Goal: Task Accomplishment & Management: Manage account settings

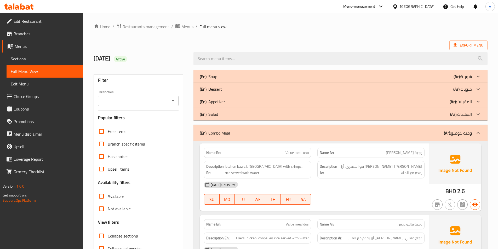
drag, startPoint x: 307, startPoint y: 34, endPoint x: 317, endPoint y: 32, distance: 10.1
click at [423, 7] on div "Bahrain" at bounding box center [417, 7] width 34 height 6
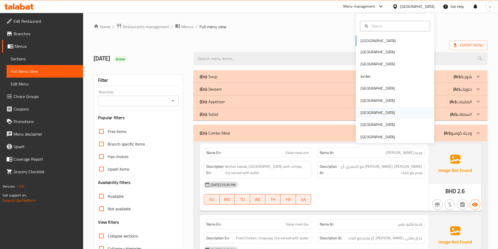
click at [375, 111] on div "[GEOGRAPHIC_DATA]" at bounding box center [395, 113] width 78 height 12
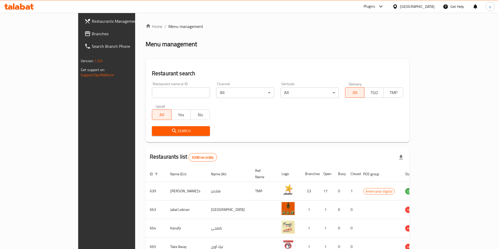
click at [92, 34] on span "Branches" at bounding box center [124, 34] width 65 height 6
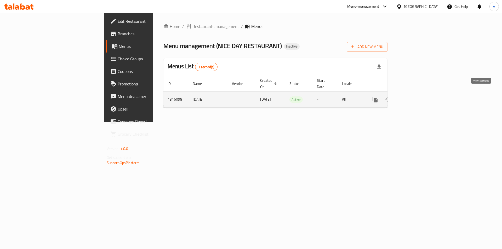
click at [416, 96] on icon "enhanced table" at bounding box center [412, 99] width 6 height 6
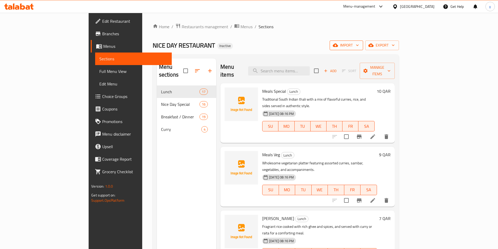
click at [359, 44] on span "import" at bounding box center [346, 45] width 25 height 7
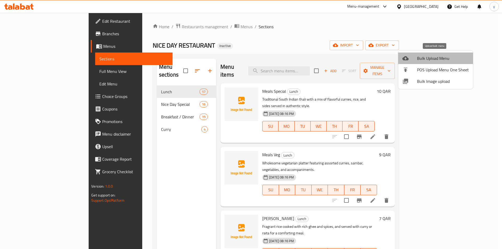
click at [440, 59] on span "Bulk Upload Menu" at bounding box center [443, 58] width 52 height 6
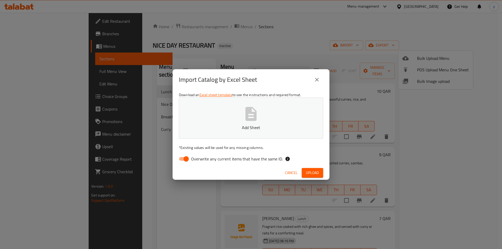
click at [186, 162] on input "Overwrite any current items that have the same ID." at bounding box center [186, 159] width 30 height 10
checkbox input "false"
click at [252, 117] on icon "button" at bounding box center [250, 114] width 17 height 17
drag, startPoint x: 309, startPoint y: 173, endPoint x: 302, endPoint y: 169, distance: 8.1
click at [309, 173] on span "Upload" at bounding box center [312, 173] width 13 height 7
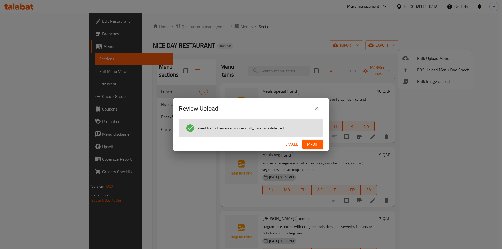
click at [310, 144] on span "Import" at bounding box center [312, 144] width 13 height 7
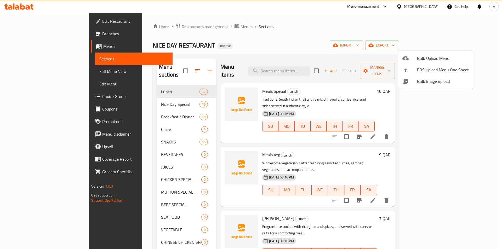
click at [152, 135] on div at bounding box center [251, 124] width 502 height 249
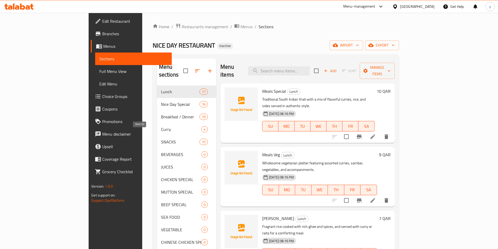
click at [161, 139] on span "SNACKS" at bounding box center [180, 142] width 38 height 6
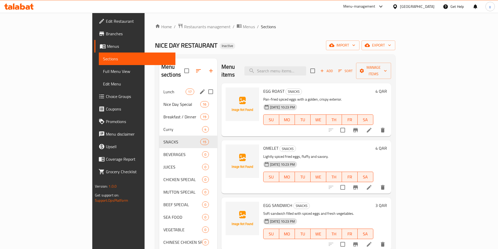
click at [205, 86] on input "Menu sections" at bounding box center [210, 91] width 11 height 11
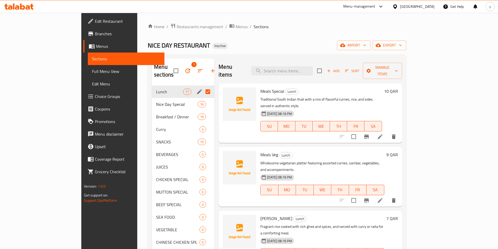
click at [202, 86] on input "Menu sections" at bounding box center [207, 91] width 11 height 11
checkbox input "false"
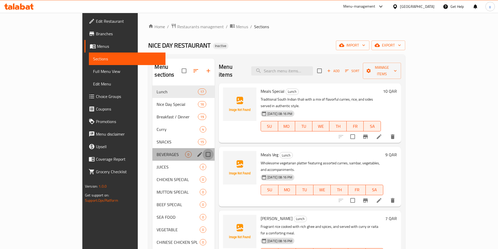
click at [202, 149] on input "Menu sections" at bounding box center [207, 154] width 11 height 11
checkbox input "true"
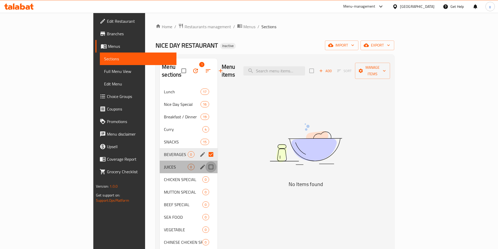
click at [205, 162] on input "Menu sections" at bounding box center [210, 166] width 11 height 11
checkbox input "true"
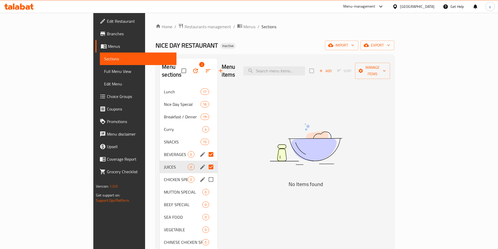
click at [205, 174] on input "Menu sections" at bounding box center [210, 179] width 11 height 11
checkbox input "true"
click at [205, 187] on input "Menu sections" at bounding box center [210, 192] width 11 height 11
checkbox input "true"
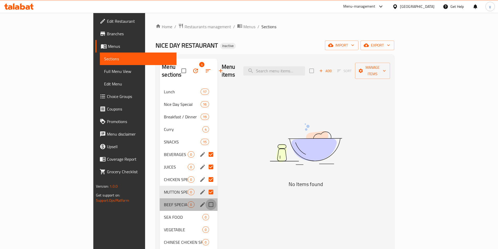
click at [205, 199] on input "Menu sections" at bounding box center [210, 204] width 11 height 11
checkbox input "true"
click at [205, 212] on input "Menu sections" at bounding box center [210, 217] width 11 height 11
checkbox input "true"
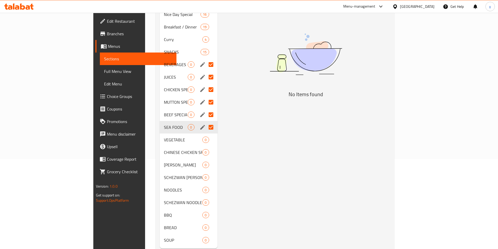
scroll to position [96, 0]
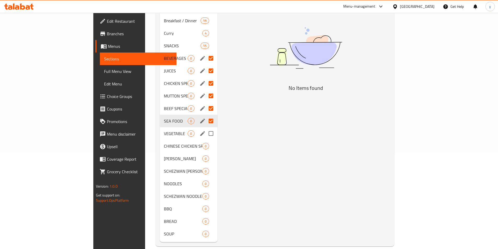
click at [205, 129] on input "Menu sections" at bounding box center [210, 133] width 11 height 11
checkbox input "true"
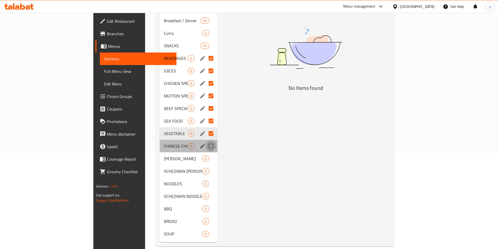
click at [205, 141] on input "Menu sections" at bounding box center [210, 146] width 11 height 11
checkbox input "true"
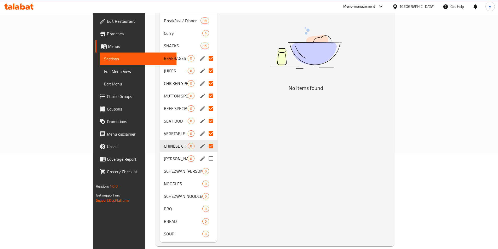
click at [205, 153] on input "Menu sections" at bounding box center [210, 158] width 11 height 11
checkbox input "true"
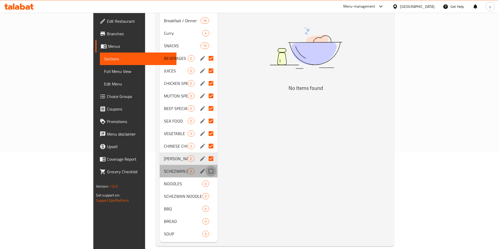
click at [205, 166] on input "Menu sections" at bounding box center [210, 171] width 11 height 11
checkbox input "true"
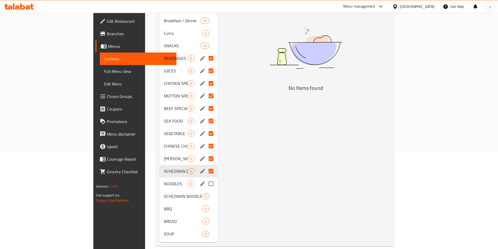
click at [205, 178] on input "Menu sections" at bounding box center [210, 183] width 11 height 11
checkbox input "true"
click at [205, 191] on input "Menu sections" at bounding box center [210, 196] width 11 height 11
checkbox input "true"
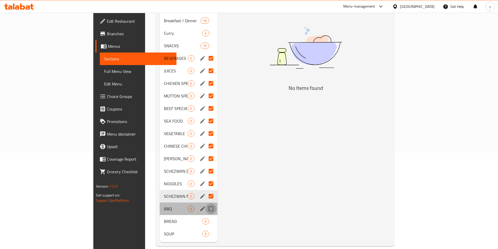
click at [205, 203] on input "Menu sections" at bounding box center [210, 208] width 11 height 11
checkbox input "true"
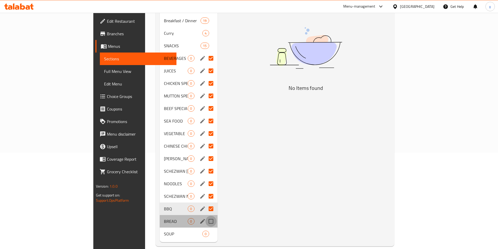
click at [205, 216] on input "Menu sections" at bounding box center [210, 221] width 11 height 11
checkbox input "true"
click at [205, 228] on input "Menu sections" at bounding box center [210, 233] width 11 height 11
checkbox input "true"
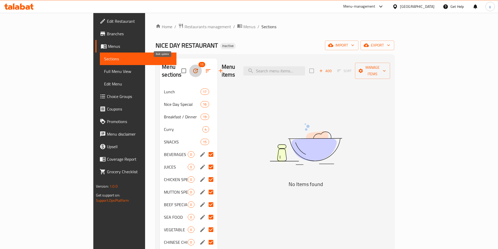
click at [192, 68] on icon "button" at bounding box center [195, 71] width 6 height 6
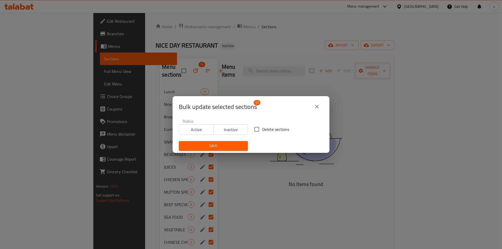
click at [253, 126] on input "Delete sections" at bounding box center [256, 129] width 11 height 11
checkbox input "true"
click at [225, 145] on span "Save" at bounding box center [213, 146] width 61 height 7
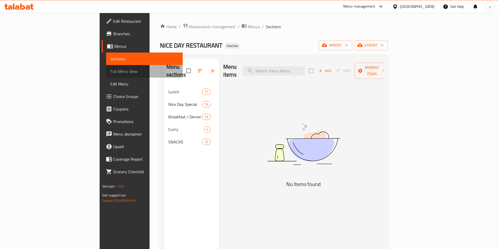
click at [106, 68] on link "Full Menu View" at bounding box center [144, 71] width 77 height 13
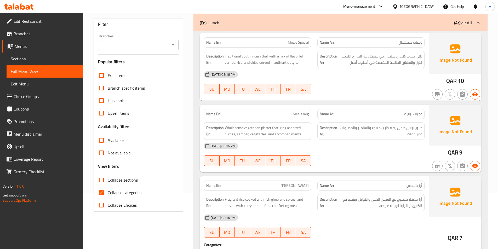
scroll to position [78, 0]
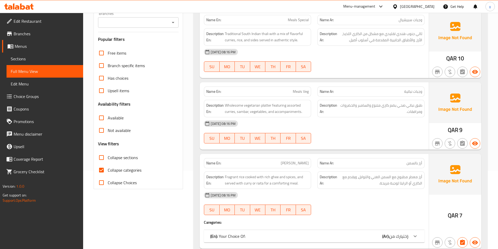
click at [122, 168] on span "Collapse categories" at bounding box center [125, 170] width 34 height 6
click at [108, 168] on input "Collapse categories" at bounding box center [101, 170] width 13 height 13
checkbox input "false"
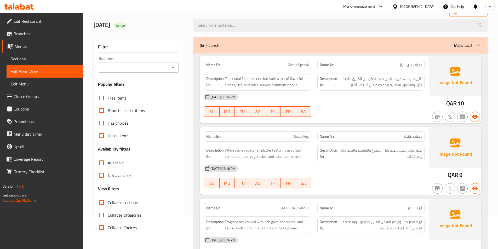
scroll to position [0, 0]
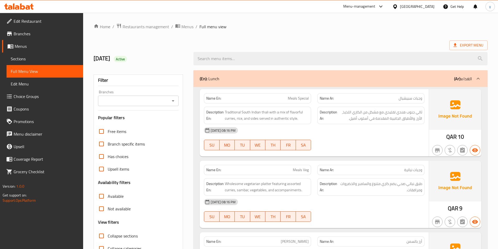
click at [414, 85] on div "(En): Lunch (Ar): الغداء" at bounding box center [340, 78] width 294 height 17
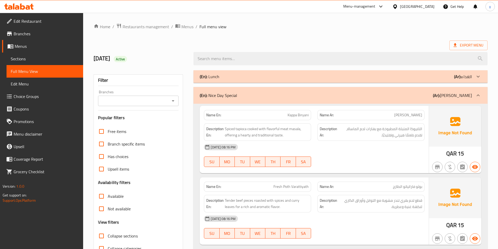
click at [420, 94] on div "(En): Nice Day Special (Ar): [PERSON_NAME]" at bounding box center [336, 95] width 272 height 6
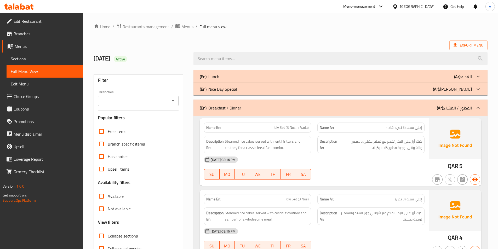
click at [420, 106] on div "(En): Breakfast / Dinner (Ar): الفطور / العشاء" at bounding box center [336, 108] width 272 height 6
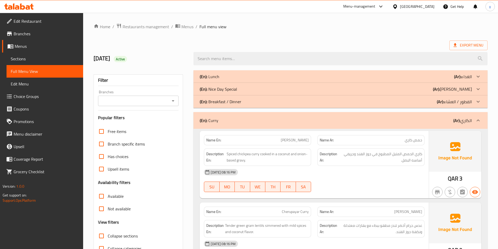
click at [415, 113] on div "(En): [PERSON_NAME] (Ar): الكاري" at bounding box center [340, 120] width 294 height 17
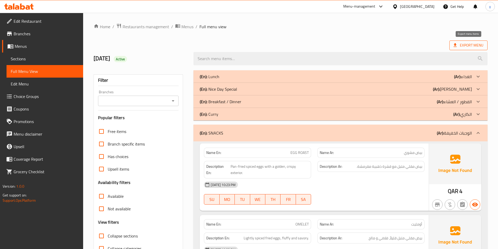
click at [476, 41] on span "Export Menu" at bounding box center [468, 45] width 38 height 10
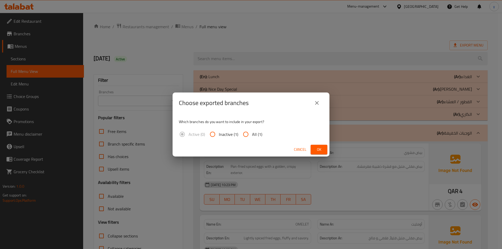
click at [247, 134] on input "All (1)" at bounding box center [245, 134] width 13 height 13
radio input "true"
click at [320, 150] on span "Ok" at bounding box center [319, 149] width 8 height 7
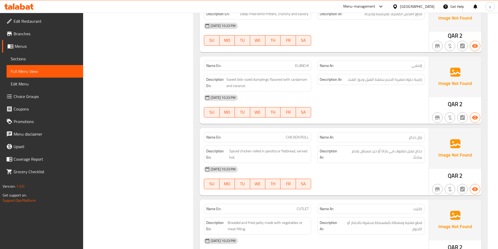
scroll to position [888, 0]
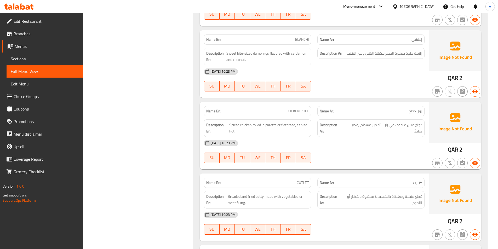
click at [21, 61] on span "Sections" at bounding box center [45, 59] width 68 height 6
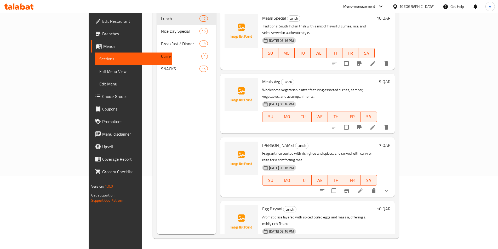
scroll to position [73, 0]
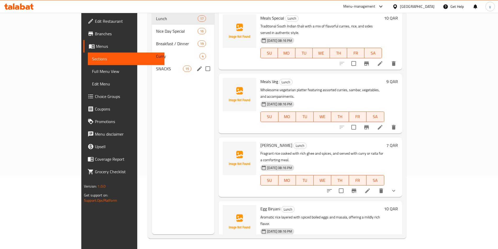
click at [156, 66] on span "SNACKS" at bounding box center [169, 69] width 27 height 6
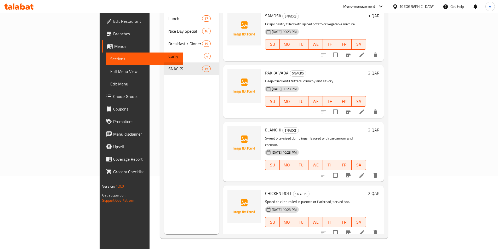
scroll to position [620, 0]
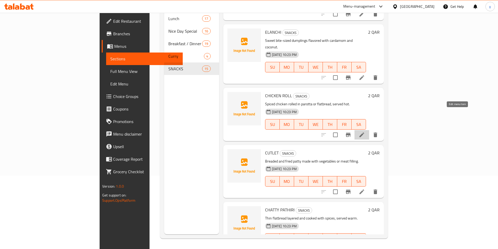
click at [365, 132] on icon at bounding box center [361, 135] width 6 height 6
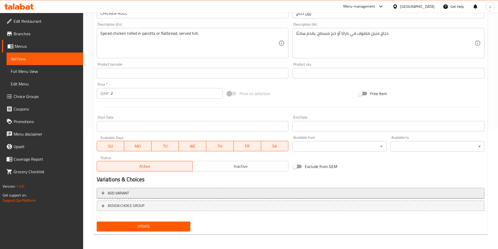
click at [138, 194] on span "Add variant" at bounding box center [290, 193] width 378 height 7
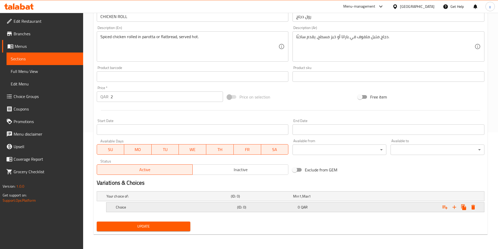
click at [243, 206] on h5 "(ID: 0)" at bounding box center [266, 207] width 59 height 5
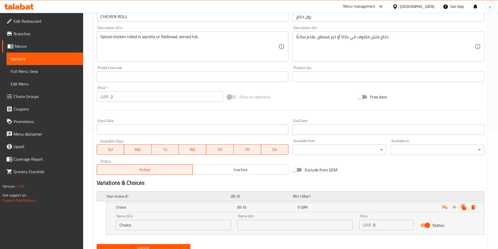
scroll to position [139, 0]
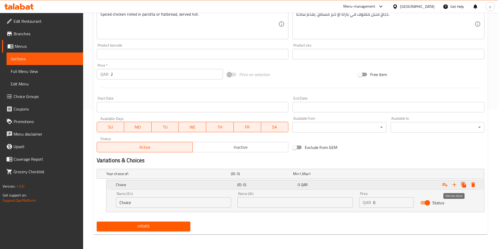
click at [456, 184] on icon "Expand" at bounding box center [454, 185] width 6 height 6
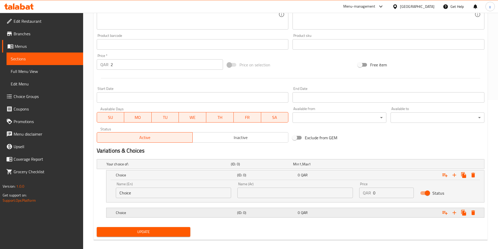
scroll to position [154, 0]
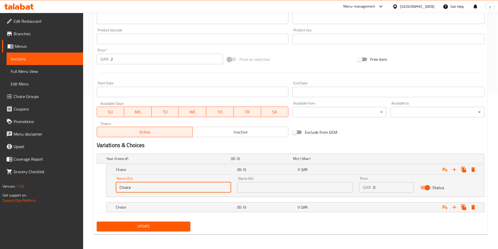
click at [211, 188] on input "Choice" at bounding box center [173, 187] width 115 height 10
paste input "parotta"
type input "parotta"
click at [162, 204] on div "Choice" at bounding box center [175, 206] width 121 height 7
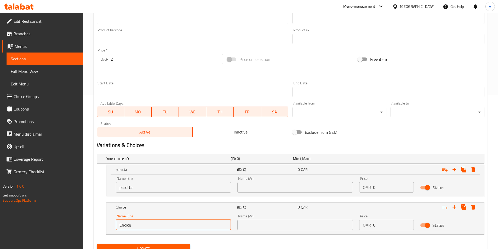
click at [163, 226] on input "Choice" at bounding box center [173, 225] width 115 height 10
click at [164, 226] on input "Choice" at bounding box center [173, 225] width 115 height 10
paste input "flatbread"
type input "flatbread"
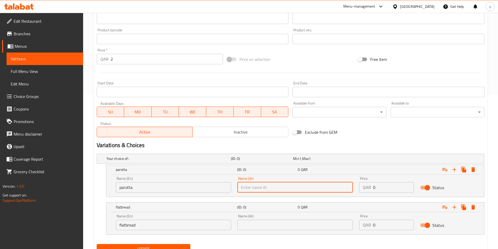
click at [284, 190] on input "text" at bounding box center [294, 187] width 115 height 10
paste input "باراتا"
type input "باراتا"
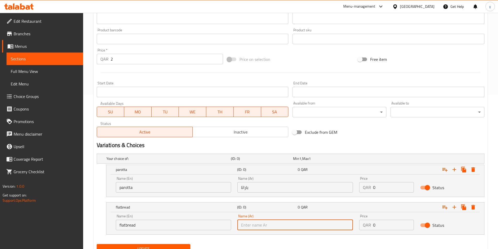
drag, startPoint x: 264, startPoint y: 229, endPoint x: 264, endPoint y: 221, distance: 8.4
click at [264, 229] on input "text" at bounding box center [294, 225] width 115 height 10
paste input "خبز مسطح"
type input "خبز مسطح"
click at [136, 61] on input "2" at bounding box center [166, 59] width 113 height 10
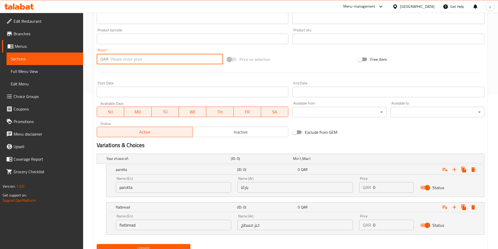
click at [377, 185] on div "Price QAR 0 Price" at bounding box center [386, 185] width 55 height 16
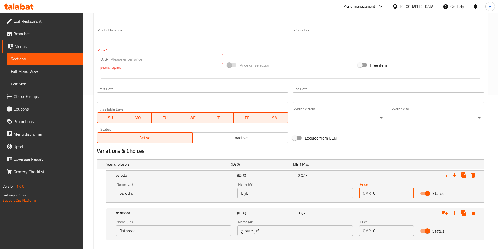
paste input "2"
type input "2"
click at [384, 228] on input "0" at bounding box center [393, 230] width 41 height 10
paste input "2"
type input "2"
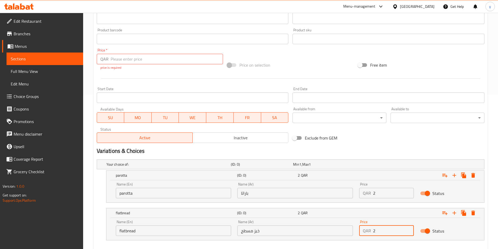
click at [130, 62] on input "number" at bounding box center [166, 59] width 113 height 10
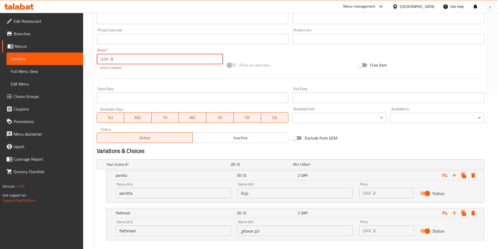
type input "0"
click at [207, 85] on div "Add item image Image Size: 1200 x 800 px / Image formats: jpg, png / 5MB Max. I…" at bounding box center [291, 29] width 392 height 231
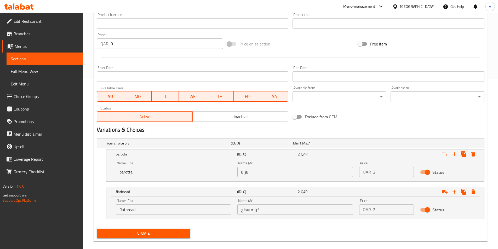
scroll to position [177, 0]
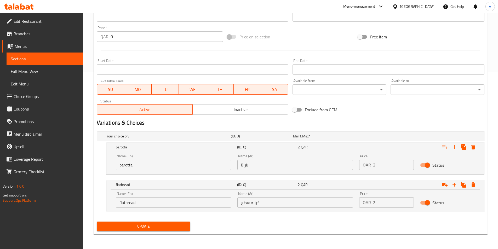
click at [188, 222] on button "Update" at bounding box center [144, 227] width 94 height 10
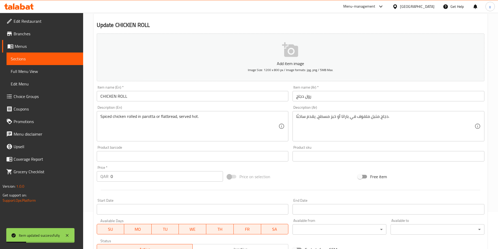
scroll to position [0, 0]
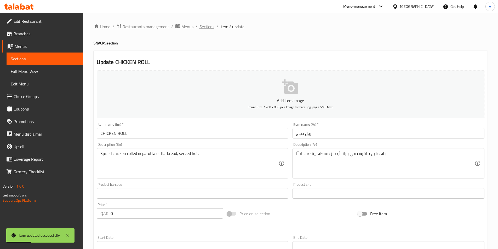
click at [203, 30] on span "Sections" at bounding box center [206, 27] width 15 height 6
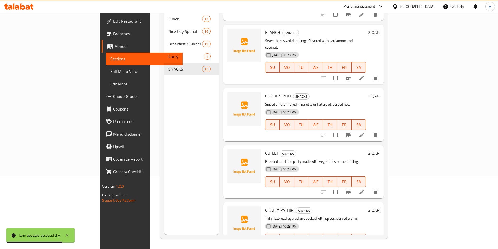
scroll to position [73, 0]
click at [365, 189] on icon at bounding box center [361, 192] width 6 height 6
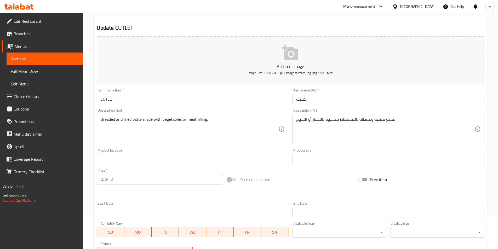
scroll to position [78, 0]
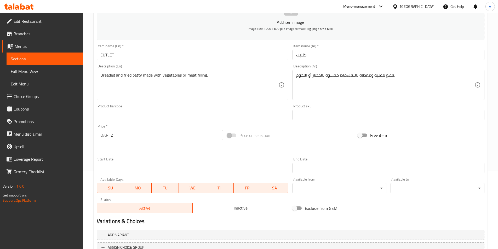
click at [149, 135] on input "2" at bounding box center [166, 135] width 113 height 10
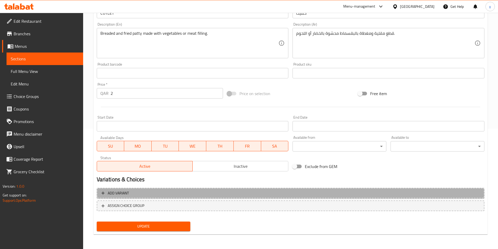
click at [154, 191] on span "Add variant" at bounding box center [290, 193] width 378 height 7
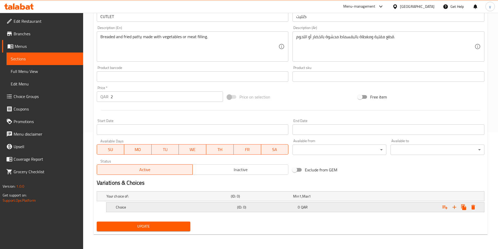
click at [160, 205] on h5 "Choice" at bounding box center [175, 207] width 119 height 5
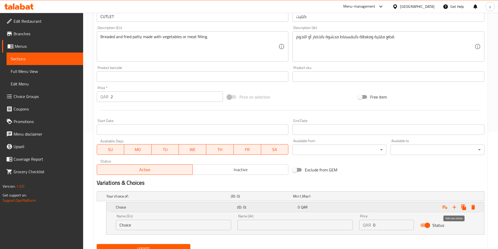
click at [456, 207] on icon "Expand" at bounding box center [454, 207] width 4 height 4
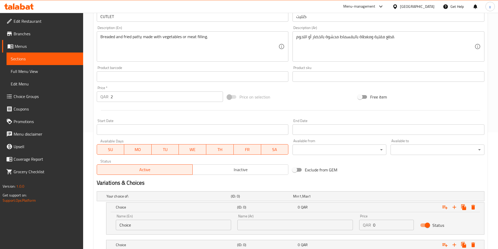
scroll to position [154, 0]
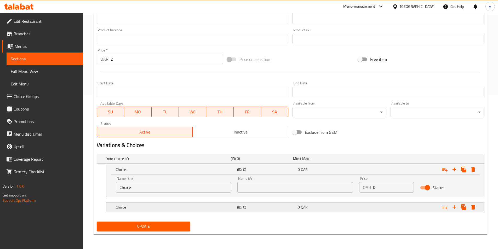
click at [210, 208] on h5 "Choice" at bounding box center [175, 207] width 119 height 5
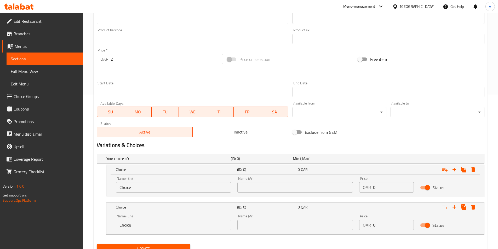
click at [198, 190] on input "Choice" at bounding box center [173, 187] width 115 height 10
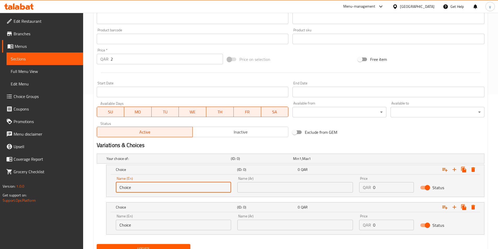
click at [198, 190] on input "Choice" at bounding box center [173, 187] width 115 height 10
paste input "vegetables"
type input "vegetables"
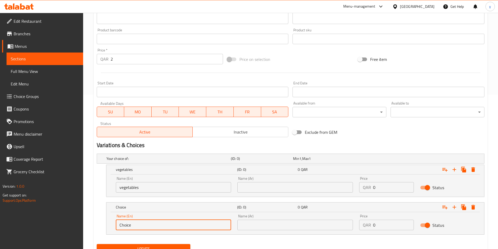
click at [192, 225] on input "Choice" at bounding box center [173, 225] width 115 height 10
paste input "meat"
type input "meat"
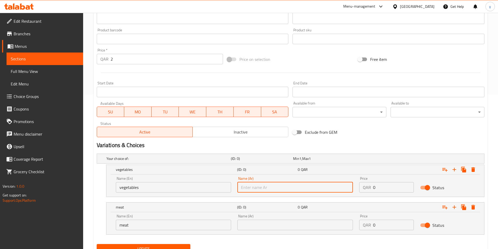
click at [295, 185] on input "text" at bounding box center [294, 187] width 115 height 10
type input "خضار"
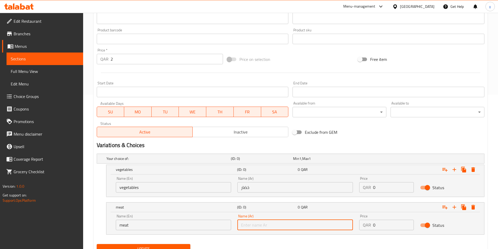
click at [276, 224] on input "text" at bounding box center [294, 225] width 115 height 10
type input "لحم"
click at [228, 205] on h5 "meat" at bounding box center [175, 207] width 119 height 5
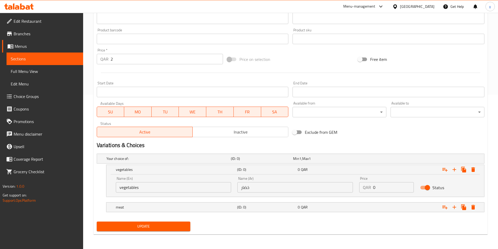
click at [133, 63] on input "2" at bounding box center [166, 59] width 113 height 10
click at [388, 186] on div "Price QAR 0 Price" at bounding box center [386, 185] width 55 height 16
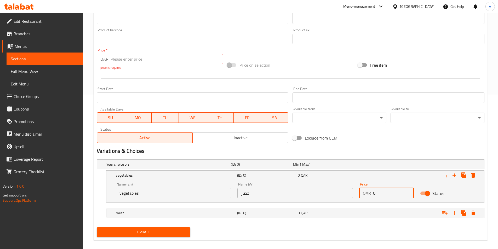
click at [388, 186] on div "Price QAR 0 Price" at bounding box center [386, 190] width 55 height 16
click at [387, 195] on input "0" at bounding box center [393, 193] width 41 height 10
paste input "2"
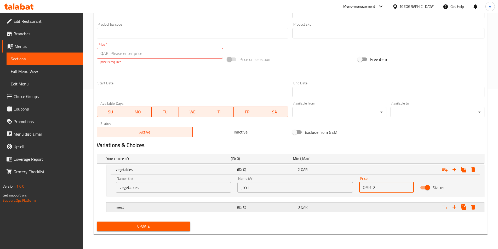
type input "2"
click at [345, 210] on div "0 QAR" at bounding box center [326, 206] width 61 height 7
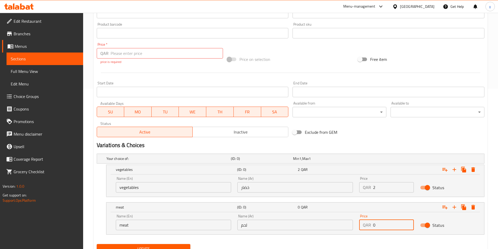
click at [378, 226] on input "0" at bounding box center [393, 225] width 41 height 10
paste input "2"
type input "2"
click at [132, 55] on input "number" at bounding box center [166, 53] width 113 height 10
type input "0"
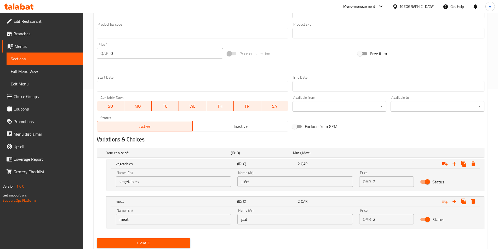
click at [165, 75] on div "Add item image Image Size: 1200 x 800 px / Image formats: jpg, png / 5MB Max. I…" at bounding box center [291, 20] width 392 height 225
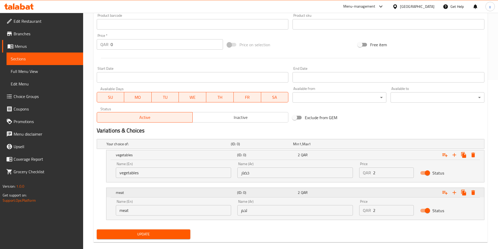
scroll to position [177, 0]
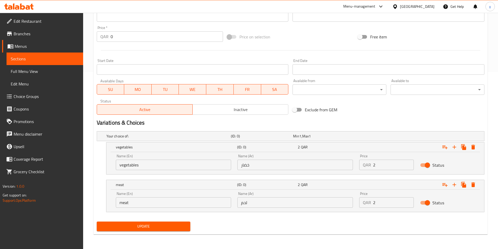
click at [183, 230] on button "Update" at bounding box center [144, 227] width 94 height 10
click at [42, 70] on span "Full Menu View" at bounding box center [45, 71] width 68 height 6
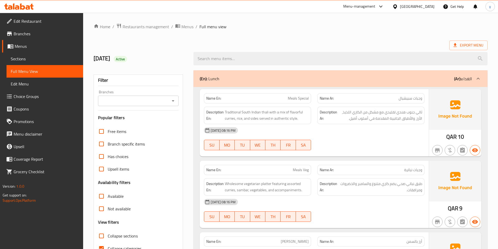
click at [429, 74] on div "(En): Lunch (Ar): الغداء" at bounding box center [340, 78] width 294 height 17
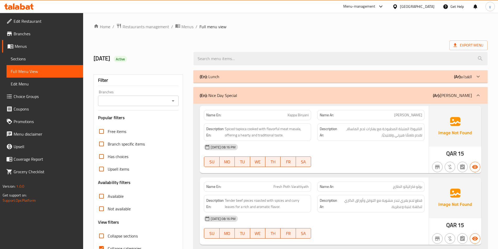
click at [420, 92] on div "(En): Nice Day Special (Ar): [PERSON_NAME]" at bounding box center [336, 95] width 272 height 6
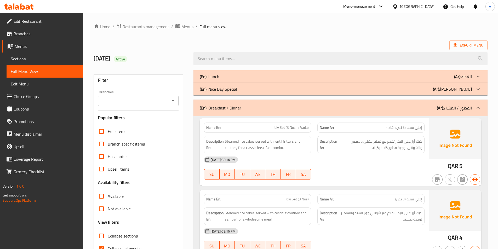
click at [415, 104] on div "(En): Breakfast / Dinner (Ar): الفطور / العشاء" at bounding box center [340, 108] width 294 height 17
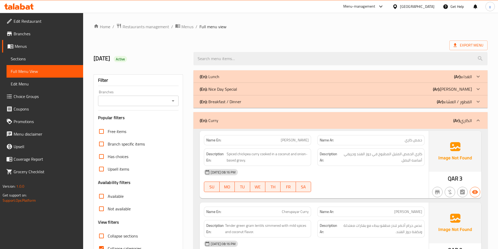
click at [406, 116] on div "(En): [PERSON_NAME] (Ar): الكاري" at bounding box center [340, 120] width 294 height 17
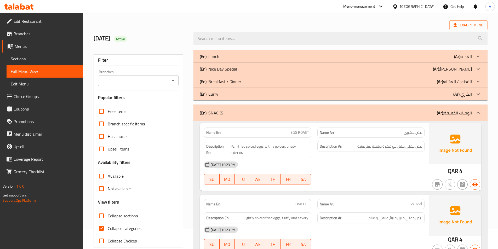
scroll to position [80, 0]
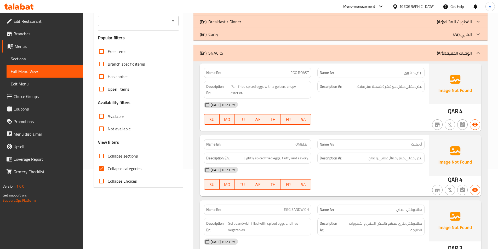
click at [124, 169] on span "Collapse categories" at bounding box center [125, 168] width 34 height 6
click at [108, 169] on input "Collapse categories" at bounding box center [101, 168] width 13 height 13
checkbox input "false"
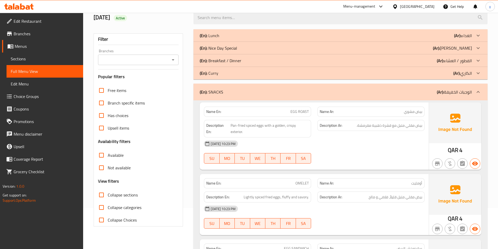
scroll to position [0, 0]
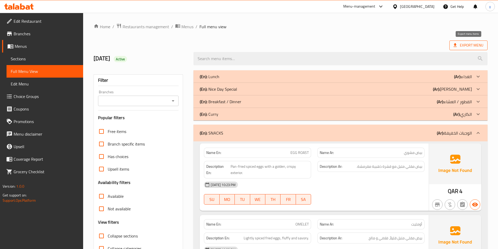
click at [475, 44] on span "Export Menu" at bounding box center [468, 45] width 30 height 7
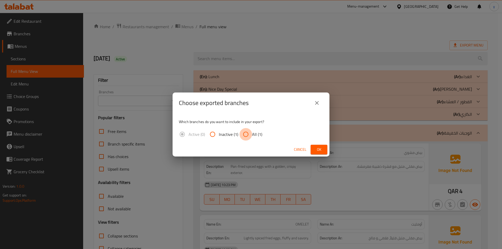
click at [245, 133] on input "All (1)" at bounding box center [245, 134] width 13 height 13
radio input "true"
click at [316, 149] on span "Ok" at bounding box center [319, 149] width 8 height 7
